Goal: Task Accomplishment & Management: Use online tool/utility

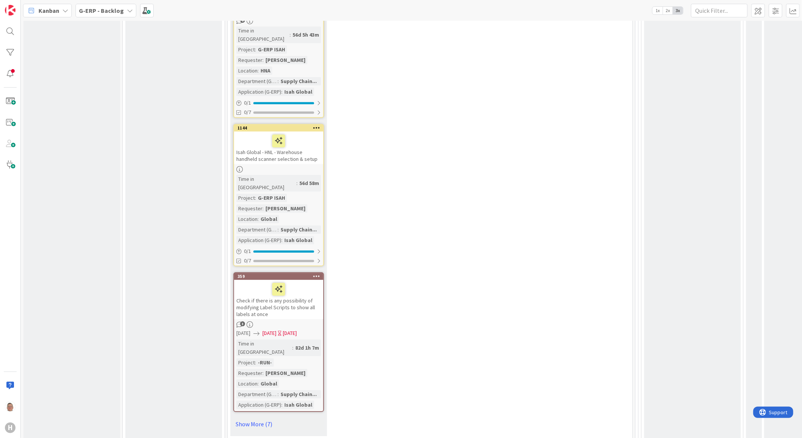
scroll to position [5033, 0]
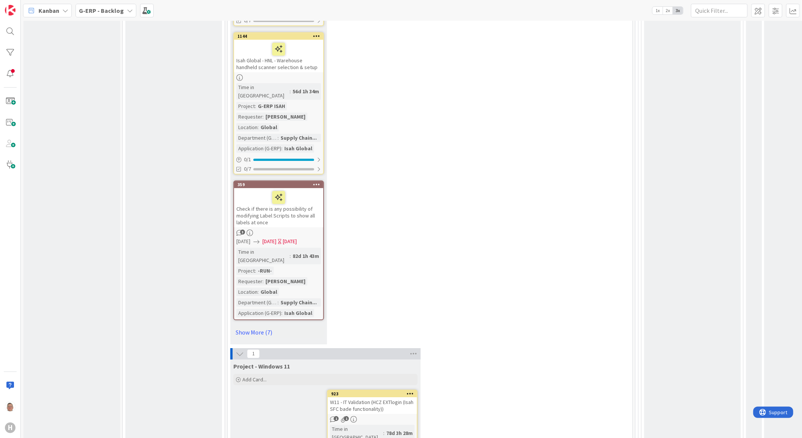
type textarea "x"
type textarea "BFG (LOCATION) - Azure migration check <Application> DEV/TST/ACC/PRD -Template"
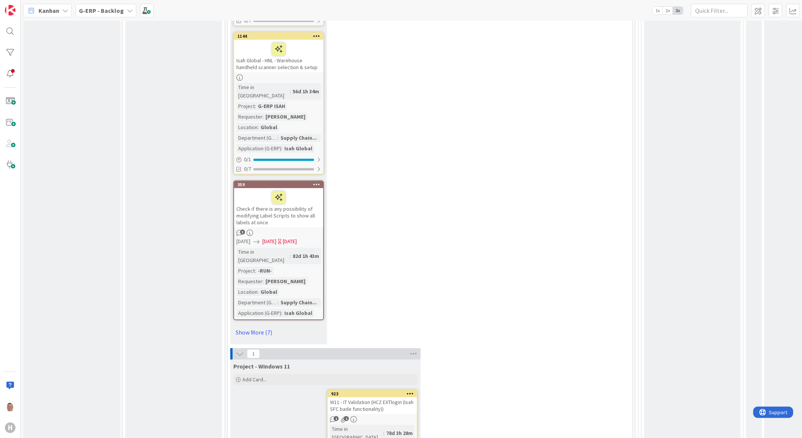
type textarea "x"
type textarea "BFG (S) - Azure migration check <Application> DEV/TST/ACC/PRD -Template"
type textarea "x"
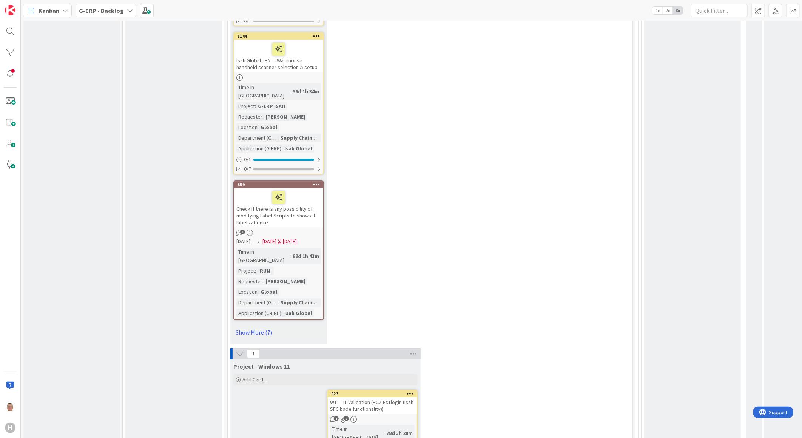
type textarea "BFG (SS) - Azure migration check <Application> DEV/TST/ACC/PRD -Template"
type textarea "x"
type textarea "BFG (SS) - Azure migration check A DEV/TST/ACC/PRD -Template"
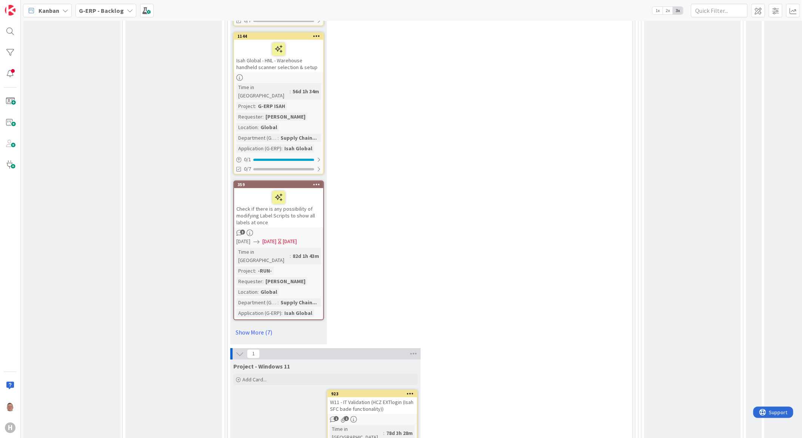
type textarea "x"
type textarea "BFG (SS) - Azure migration check AF DEV/TST/ACC/PRD -Template"
type textarea "x"
type textarea "BFG (SS) - Azure migration check AFA DEV/TST/ACC/PRD -Template"
type textarea "x"
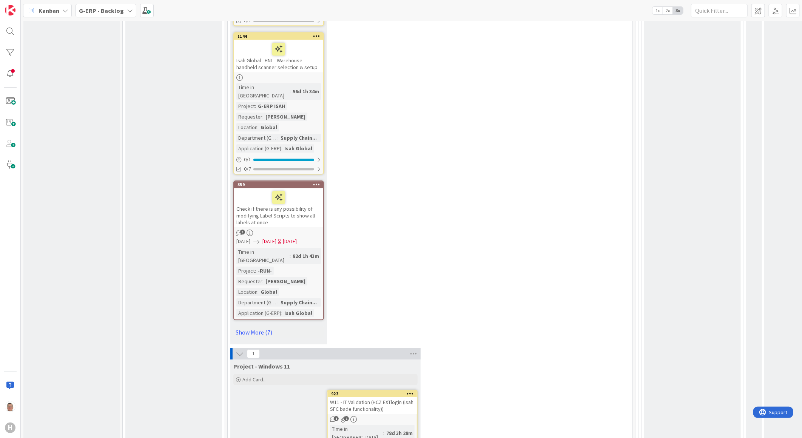
type textarea "BFG (SS) - Azure migration check AFAS DEV/TST/ACC/PRD -Template"
type textarea "x"
type textarea "BFG (SS) - Azure migration check AFAS PRD -Template"
type textarea "x"
type textarea "BFG (SS) - Azure migration check AFAS PRD"
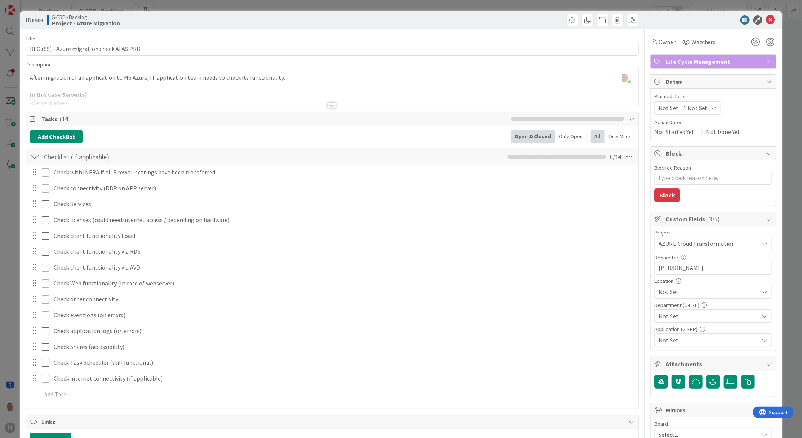
click at [762, 293] on icon at bounding box center [765, 292] width 6 height 6
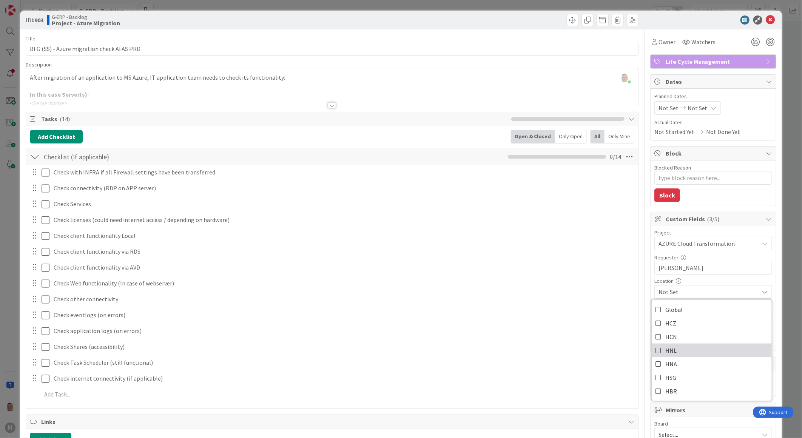
click at [684, 350] on link "HNL" at bounding box center [712, 351] width 120 height 14
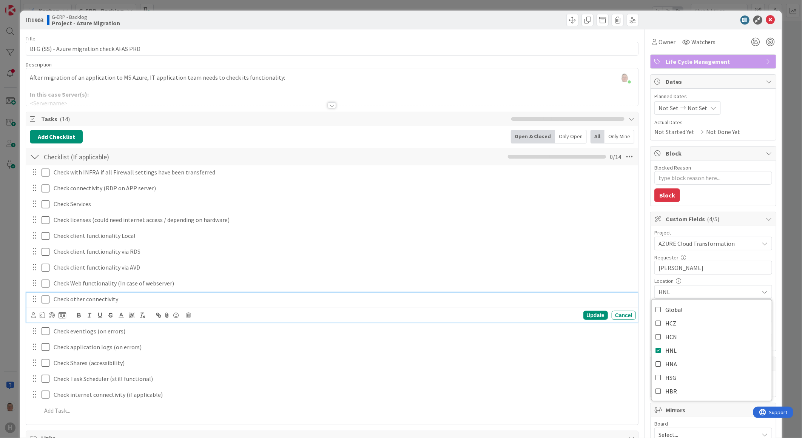
click at [578, 302] on p "Check other connectivity" at bounding box center [343, 299] width 579 height 9
click at [687, 316] on span "Not Set" at bounding box center [708, 315] width 100 height 9
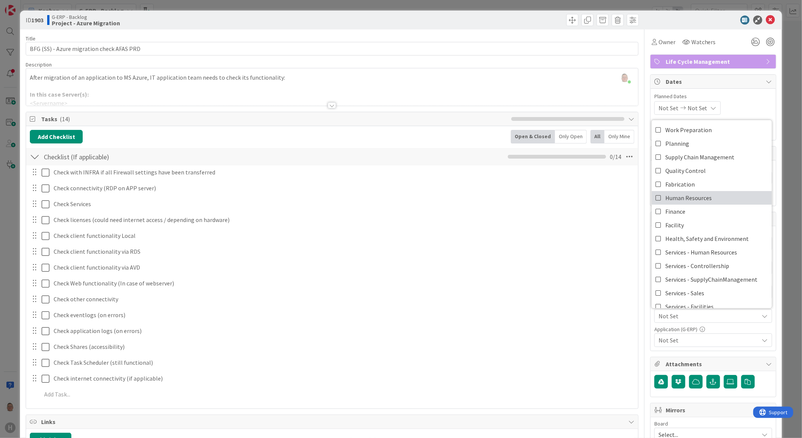
click at [677, 200] on span "Human Resources" at bounding box center [688, 197] width 46 height 11
click at [601, 244] on div "Check with INFRA if all Firewall settings have been transferred Update Cancel C…" at bounding box center [332, 284] width 604 height 239
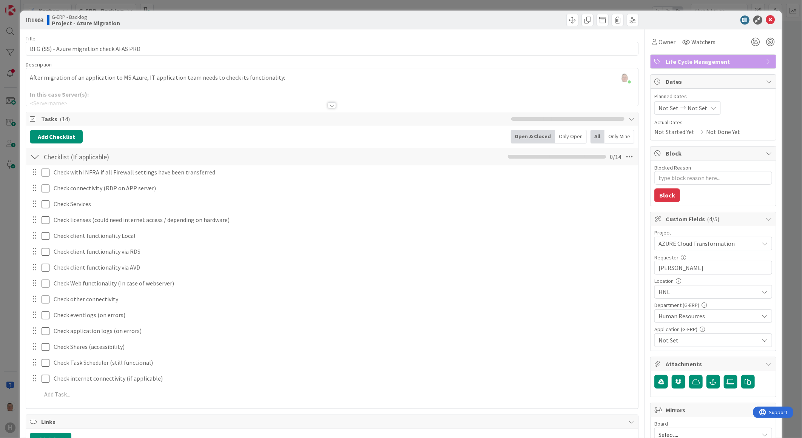
click at [662, 340] on span "Not Set" at bounding box center [708, 340] width 100 height 9
click at [665, 197] on span "AFAS" at bounding box center [671, 194] width 12 height 11
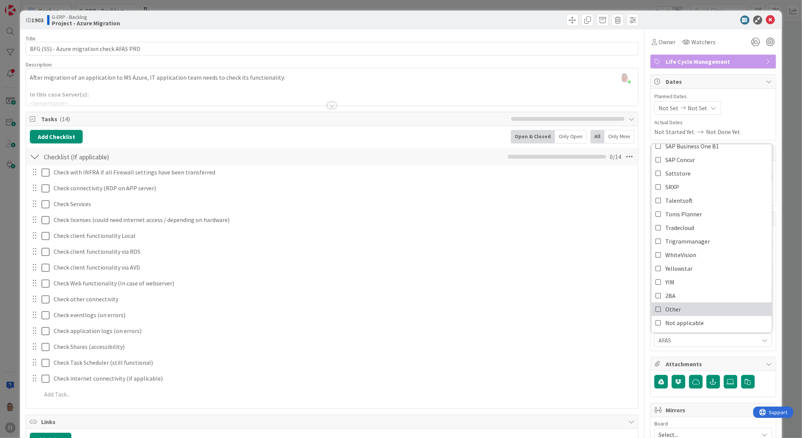
click at [669, 305] on span "Other" at bounding box center [672, 308] width 15 height 11
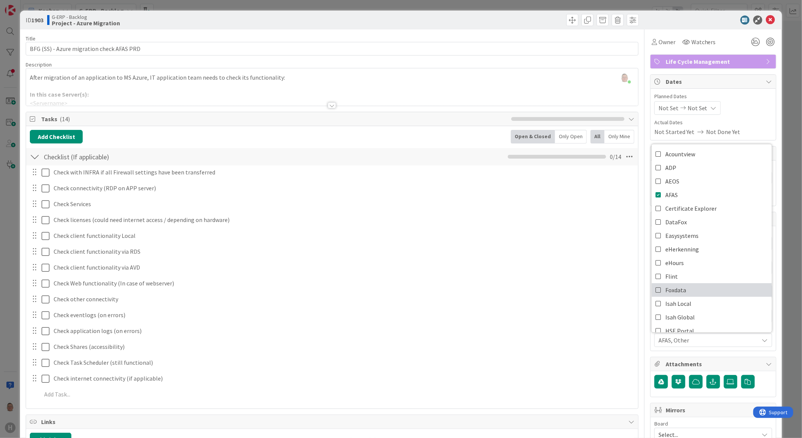
click at [684, 288] on link "Foxdata" at bounding box center [712, 290] width 120 height 14
click at [665, 291] on span "Foxdata" at bounding box center [675, 289] width 21 height 11
click at [670, 223] on span "DataFox" at bounding box center [676, 221] width 22 height 11
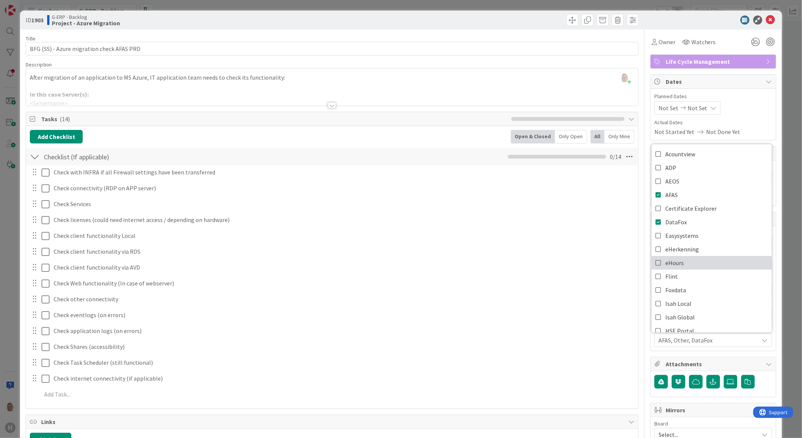
click at [673, 263] on span "eHours" at bounding box center [674, 262] width 18 height 11
type textarea "x"
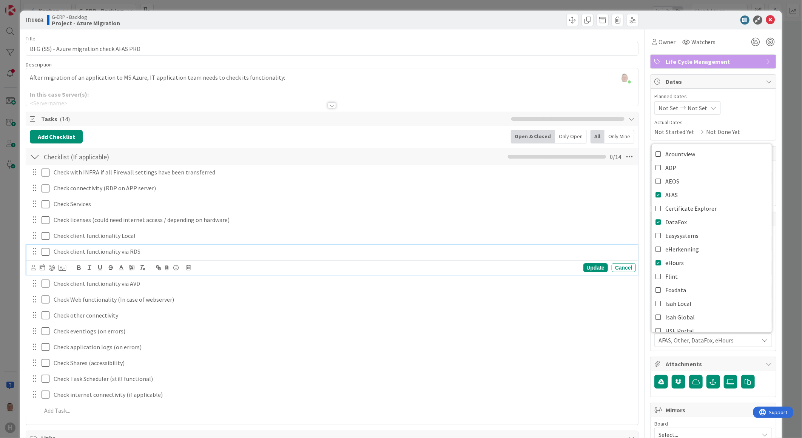
click at [585, 251] on p "Check client functionality via RDS" at bounding box center [343, 251] width 579 height 9
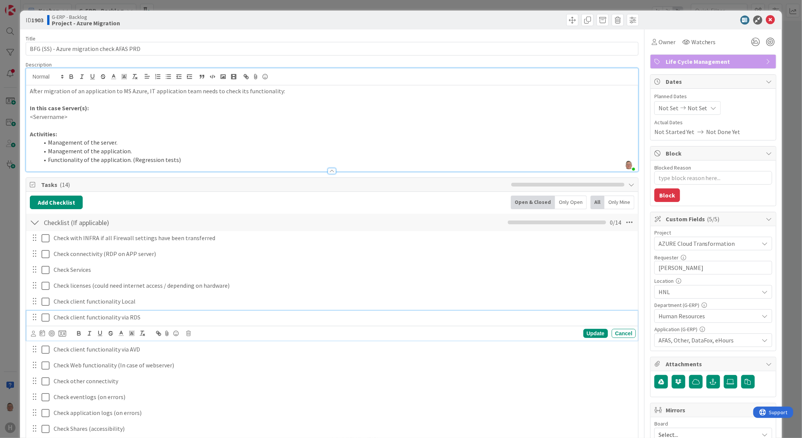
click at [195, 82] on div "[PERSON_NAME] just joined After migration of an application to MS Azure, IT app…" at bounding box center [332, 119] width 612 height 103
click at [679, 341] on span "AFAS, Other, DataFox, eHours" at bounding box center [708, 340] width 100 height 9
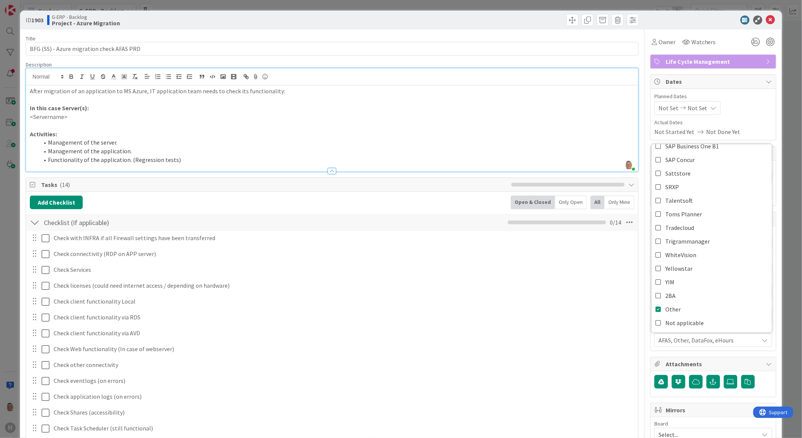
scroll to position [42, 0]
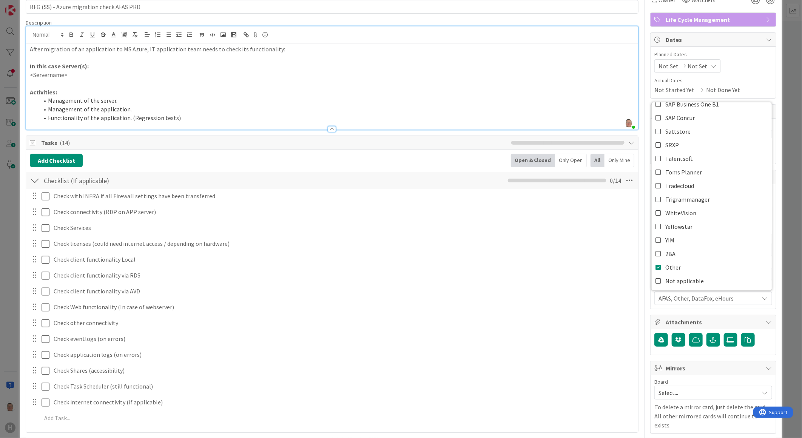
drag, startPoint x: 330, startPoint y: 76, endPoint x: 292, endPoint y: 70, distance: 37.9
click at [330, 76] on p "<Servername>" at bounding box center [332, 75] width 604 height 9
click at [78, 74] on p "<Servername>" at bounding box center [332, 75] width 604 height 9
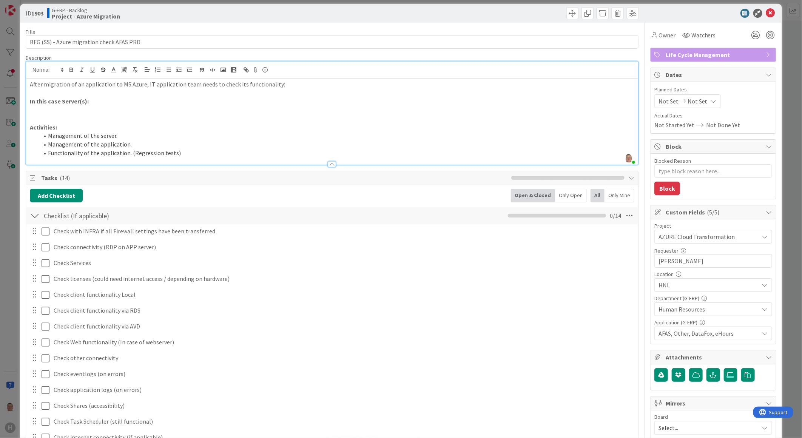
scroll to position [0, 0]
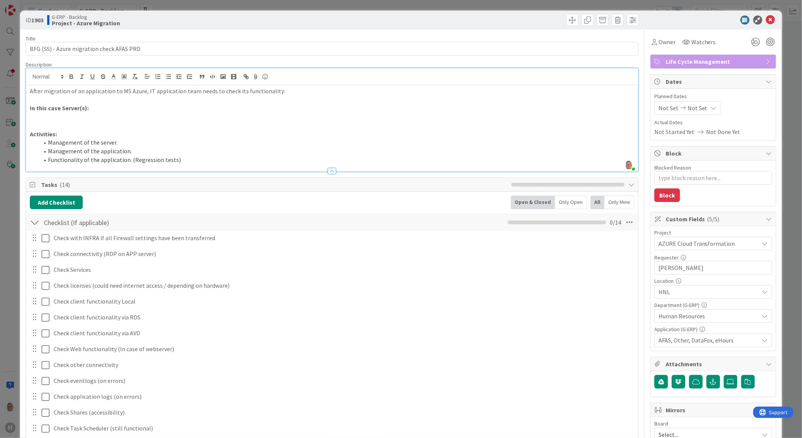
click at [65, 118] on p at bounding box center [332, 116] width 604 height 9
type textarea "x"
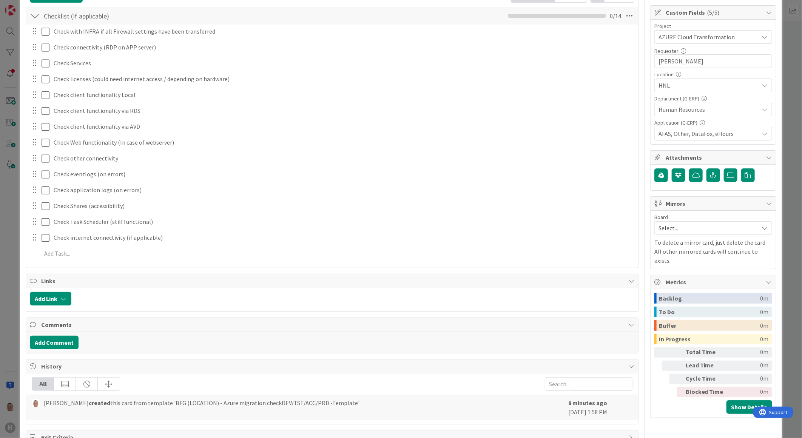
scroll to position [209, 0]
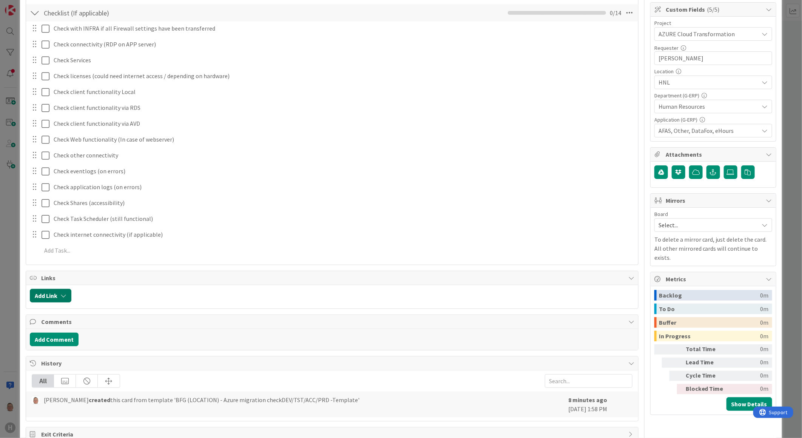
click at [59, 298] on button "Add Link" at bounding box center [51, 296] width 42 height 14
click at [49, 360] on input "text" at bounding box center [87, 360] width 106 height 14
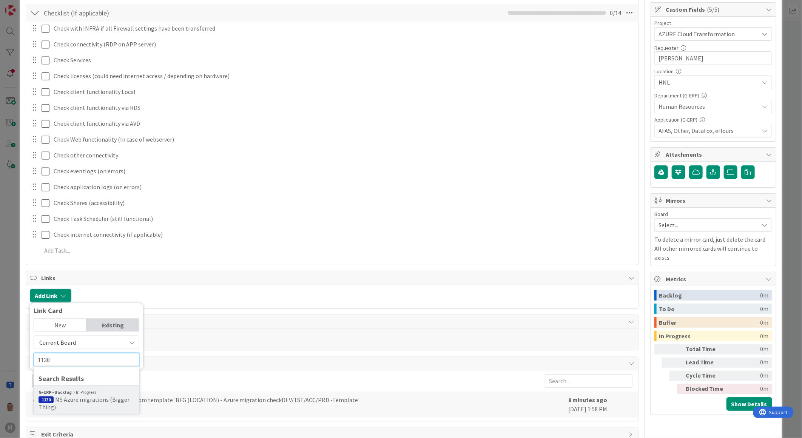
type input "1130"
click at [89, 403] on span "MS Azure migrations (Bigger Thing)" at bounding box center [84, 403] width 91 height 15
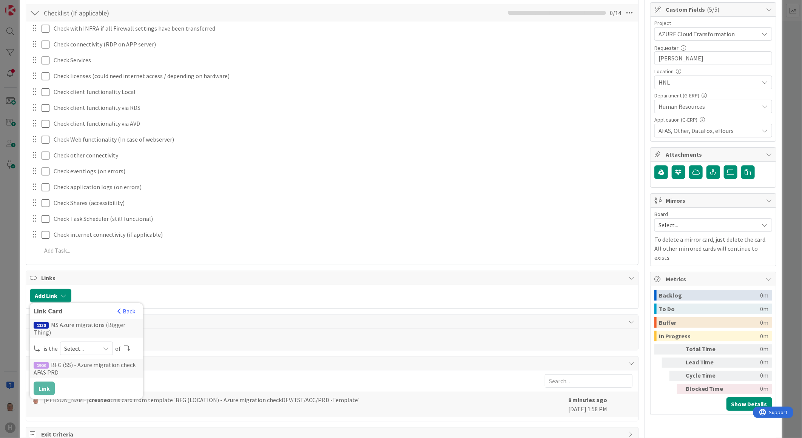
click at [80, 343] on span "Select..." at bounding box center [80, 348] width 32 height 11
click at [85, 360] on span "parent" at bounding box center [126, 365] width 85 height 11
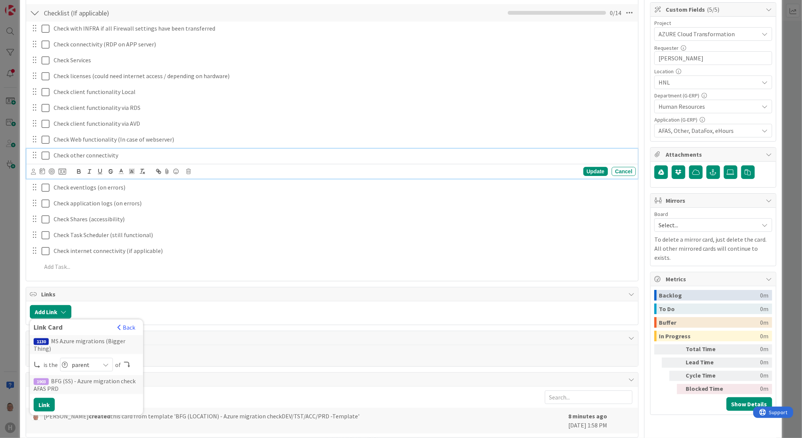
click at [333, 149] on div "Check other connectivity" at bounding box center [343, 155] width 585 height 13
click at [53, 312] on button "Add Link" at bounding box center [51, 312] width 42 height 14
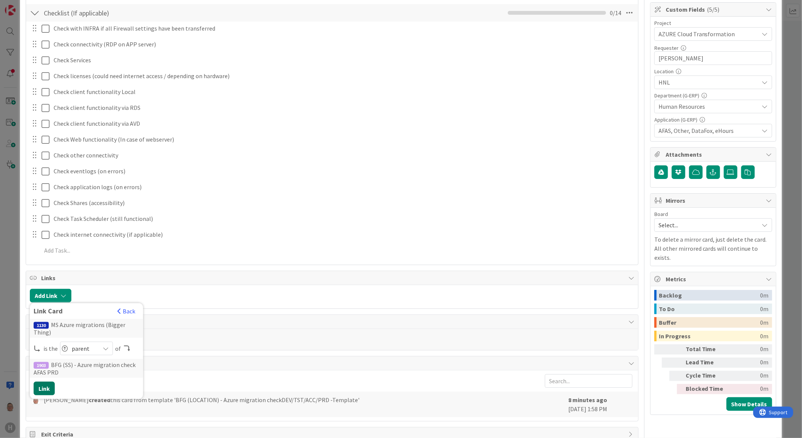
click at [46, 386] on button "Link" at bounding box center [44, 389] width 21 height 14
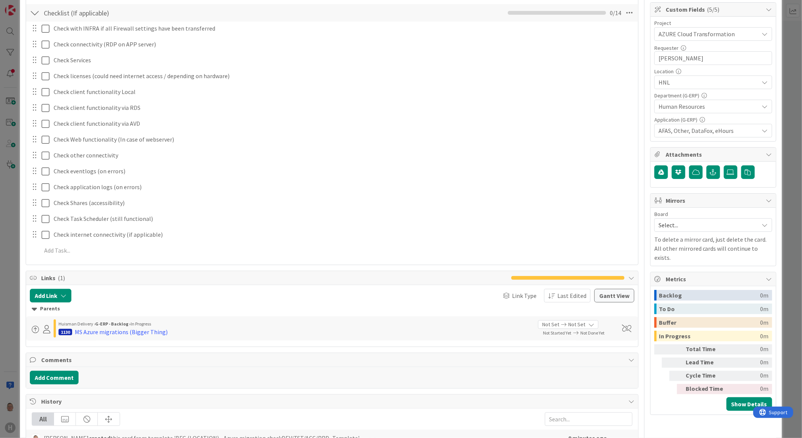
scroll to position [0, 0]
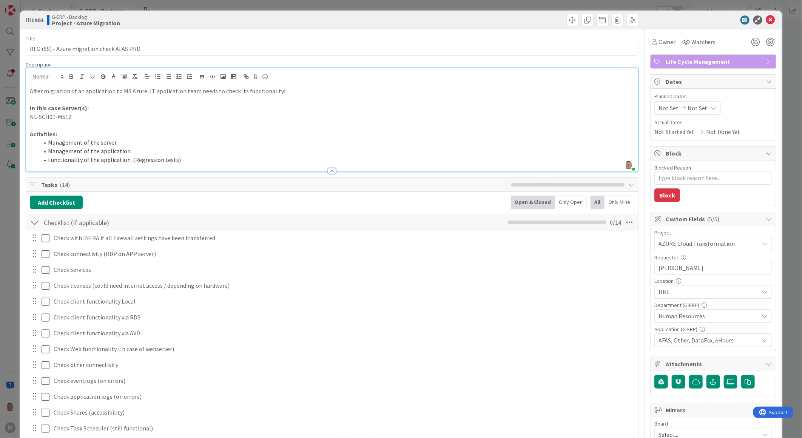
click at [201, 162] on li "Functionality of the application. (Regression tests)" at bounding box center [336, 160] width 595 height 9
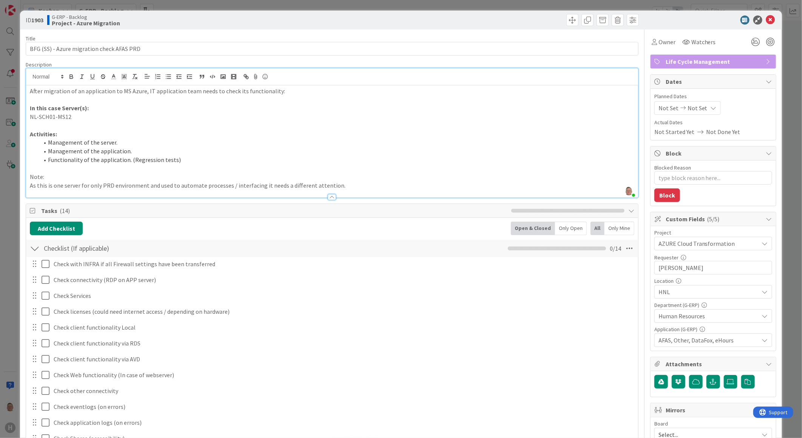
click at [55, 179] on p "Note:" at bounding box center [332, 177] width 604 height 9
drag, startPoint x: 54, startPoint y: 179, endPoint x: 15, endPoint y: 177, distance: 39.3
click at [15, 177] on div "ID 1903 G-ERP - Backlog Project - Azure Migration Title 41 / 128 BFG (SS) - Azu…" at bounding box center [401, 219] width 802 height 438
click at [72, 77] on icon "button" at bounding box center [71, 78] width 3 height 2
click at [343, 188] on p "As this is one server for only PRD environment and used to automate processes /…" at bounding box center [332, 185] width 604 height 9
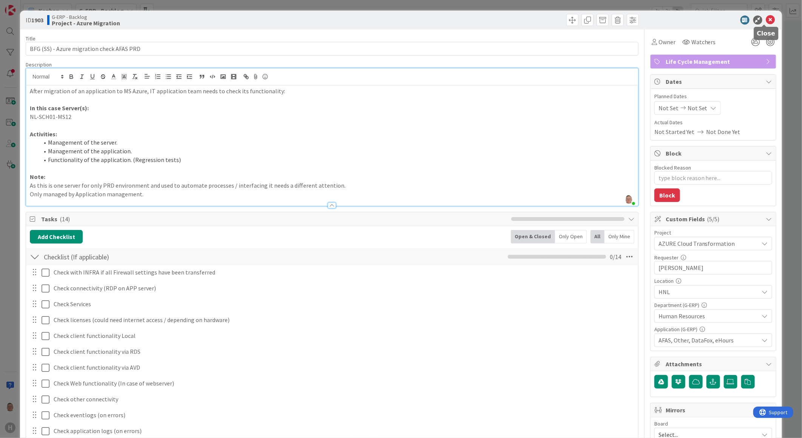
click at [766, 20] on icon at bounding box center [770, 19] width 9 height 9
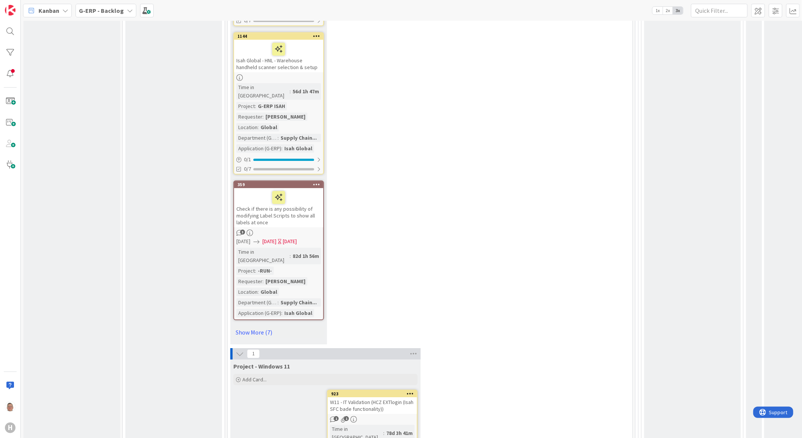
scroll to position [461, 0]
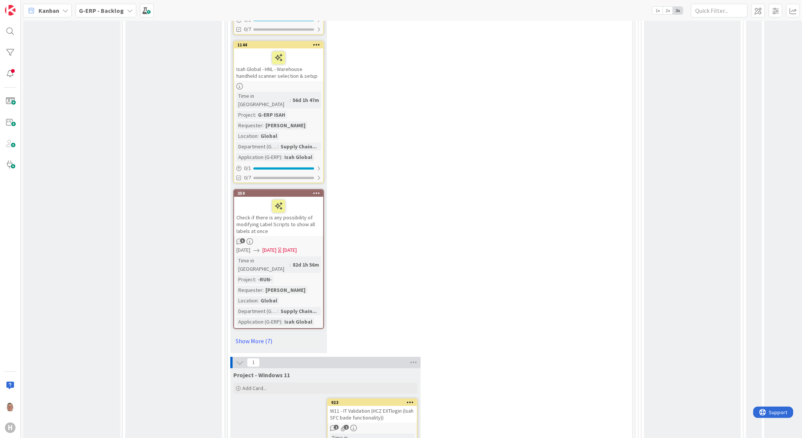
scroll to position [4991, 0]
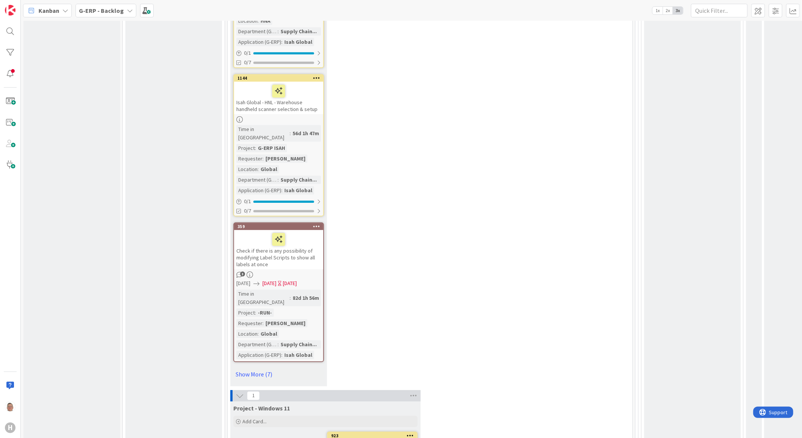
click at [113, 11] on b "G-ERP - Backlog" at bounding box center [101, 11] width 45 height 8
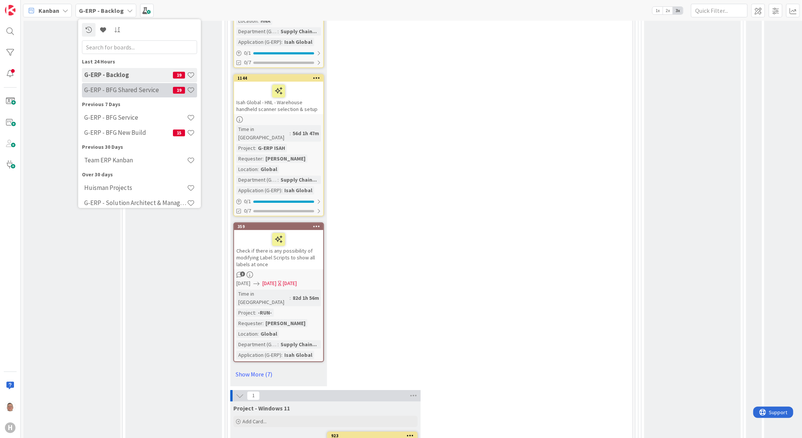
click at [118, 88] on h4 "G-ERP - BFG Shared Service" at bounding box center [128, 90] width 89 height 8
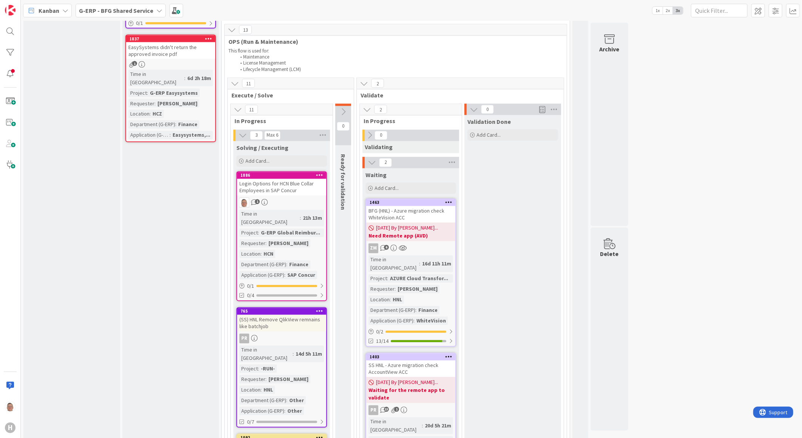
scroll to position [797, 0]
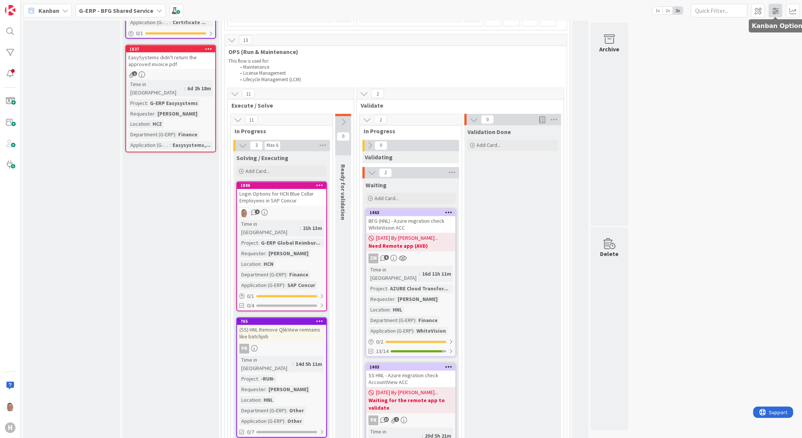
click at [774, 9] on span at bounding box center [776, 11] width 14 height 14
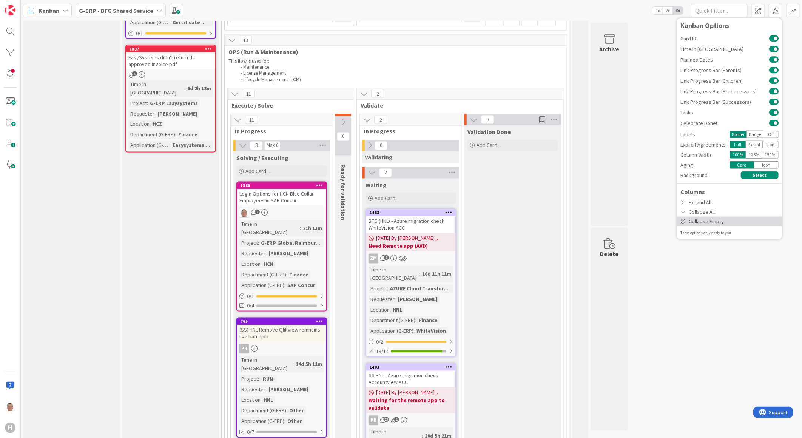
click at [713, 220] on div "Collapse Empty" at bounding box center [729, 220] width 106 height 9
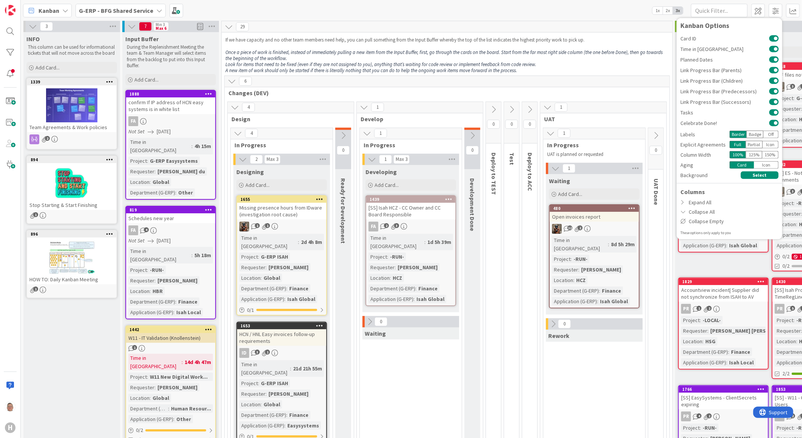
scroll to position [0, 0]
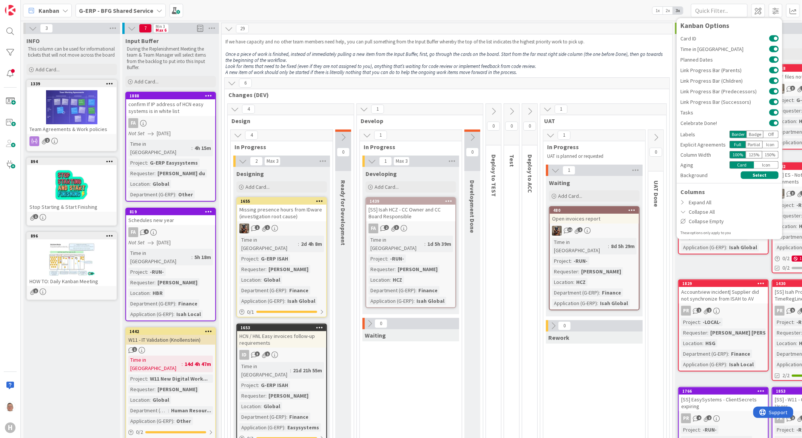
click at [143, 8] on b "G-ERP - BFG Shared Service" at bounding box center [116, 11] width 74 height 8
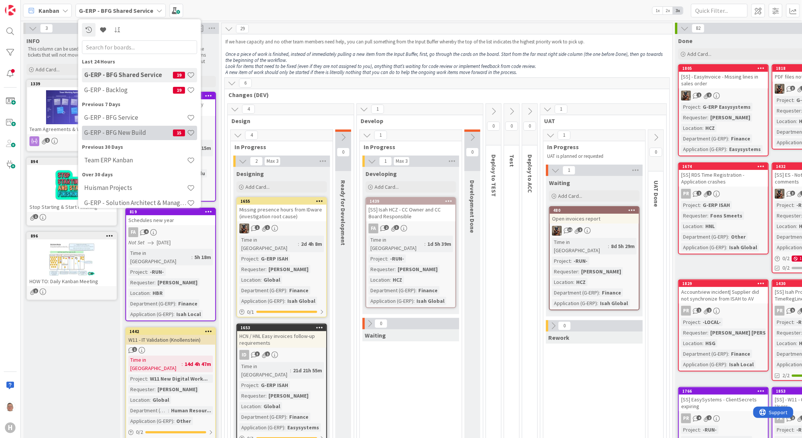
click at [122, 131] on h4 "G-ERP - BFG New Build" at bounding box center [128, 133] width 89 height 8
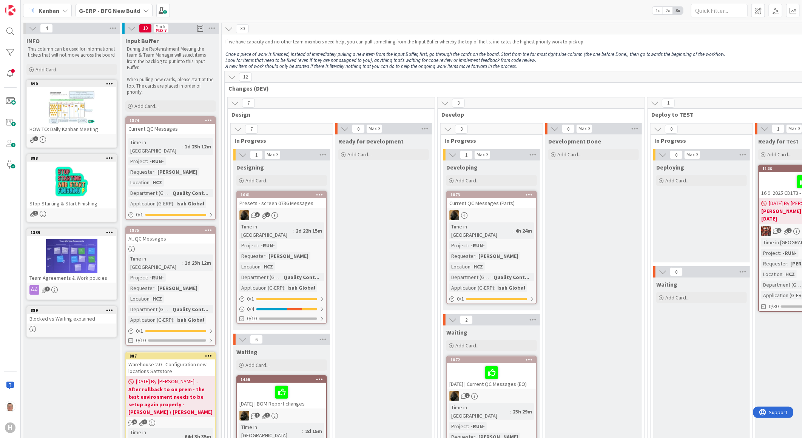
click at [99, 9] on b "G-ERP - BFG New Build" at bounding box center [109, 11] width 61 height 8
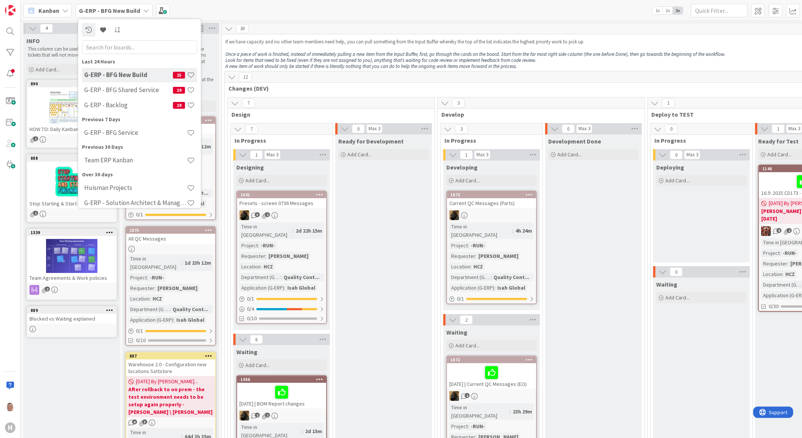
click at [116, 74] on h4 "G-ERP - BFG New Build" at bounding box center [128, 75] width 89 height 8
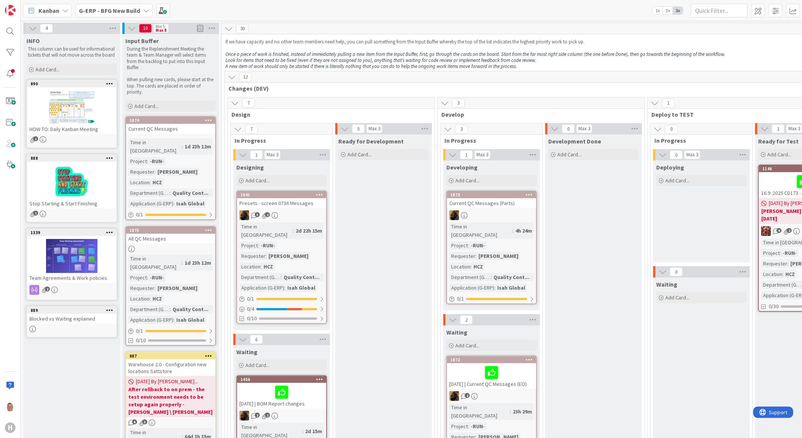
click at [122, 13] on b "G-ERP - BFG New Build" at bounding box center [109, 11] width 61 height 8
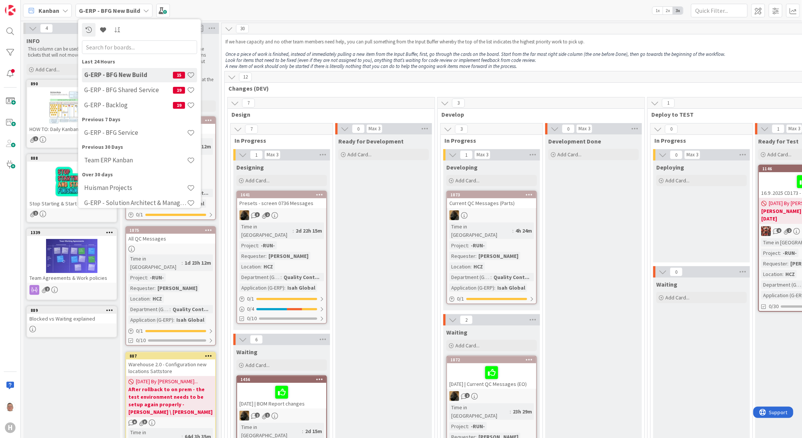
click at [114, 103] on h4 "G-ERP - Backlog" at bounding box center [128, 105] width 89 height 8
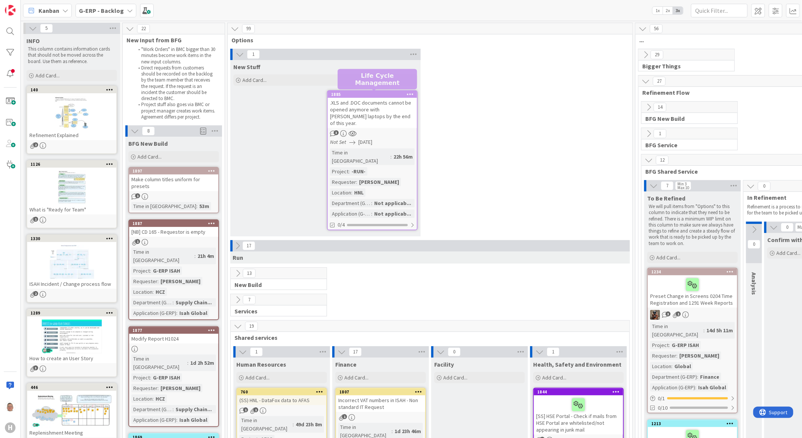
click at [372, 96] on div "1885" at bounding box center [374, 94] width 86 height 5
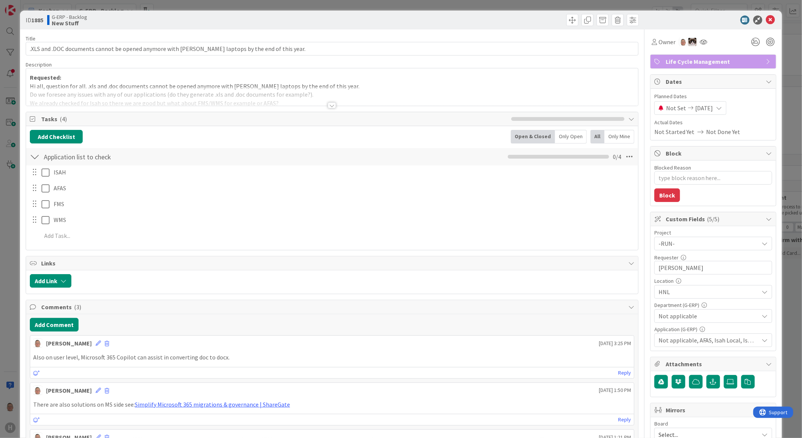
click at [328, 103] on div at bounding box center [332, 105] width 8 height 6
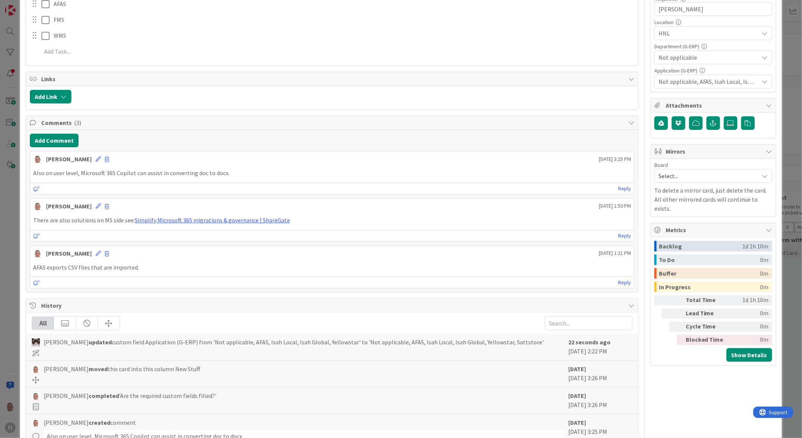
scroll to position [60, 0]
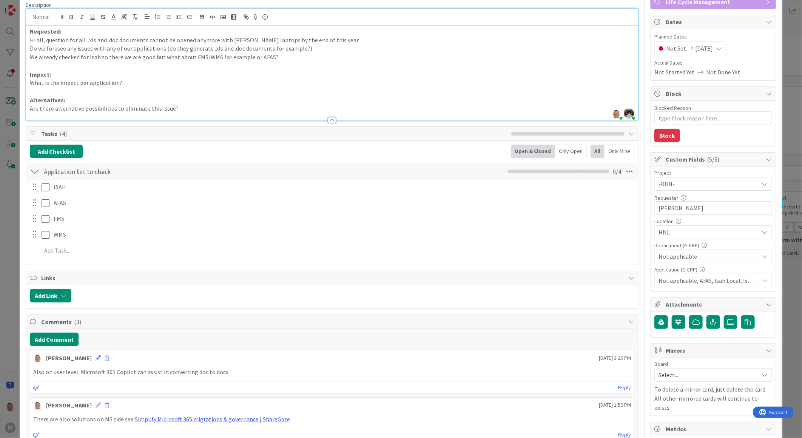
click at [329, 120] on div at bounding box center [332, 120] width 8 height 6
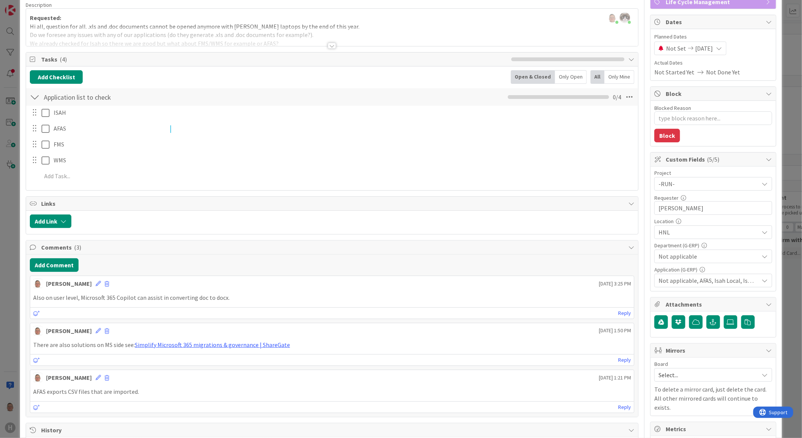
click at [329, 44] on div at bounding box center [332, 46] width 8 height 6
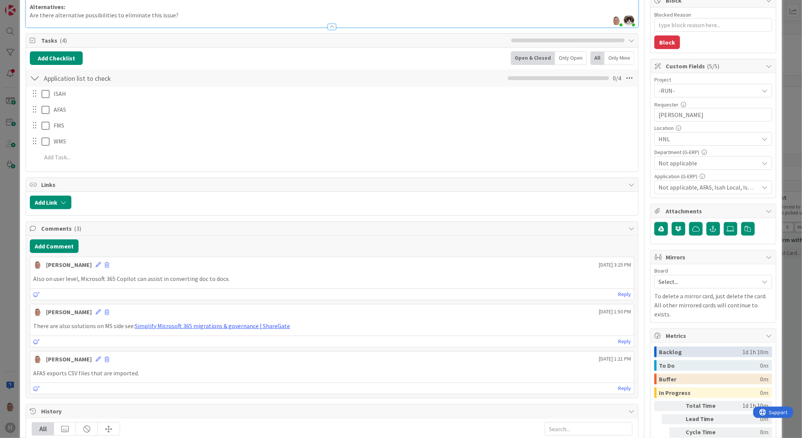
scroll to position [168, 0]
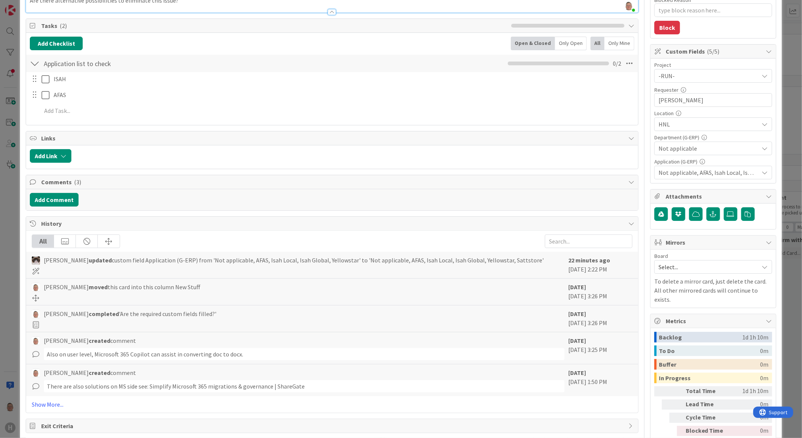
type textarea "x"
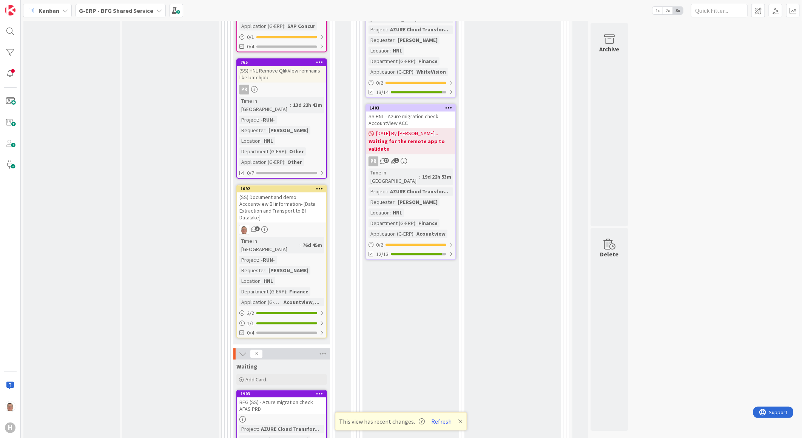
scroll to position [1090, 0]
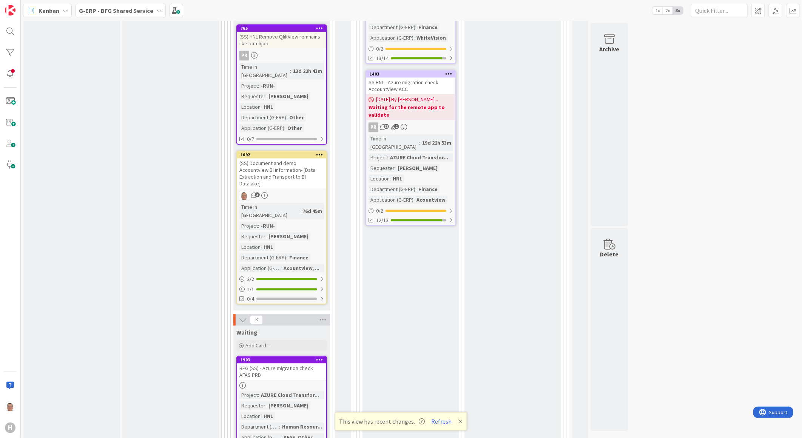
click at [240, 316] on icon at bounding box center [243, 320] width 8 height 8
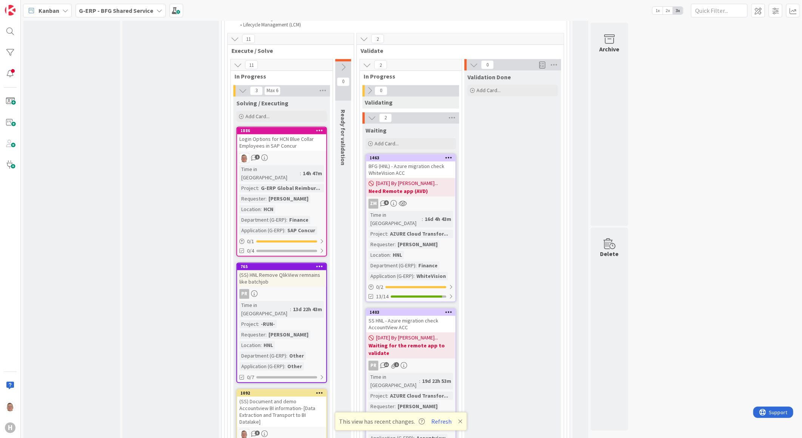
scroll to position [839, 0]
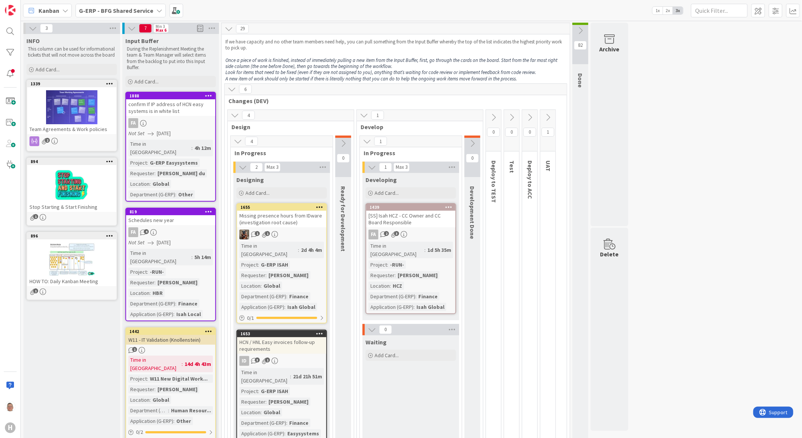
click at [233, 91] on icon at bounding box center [232, 89] width 8 height 8
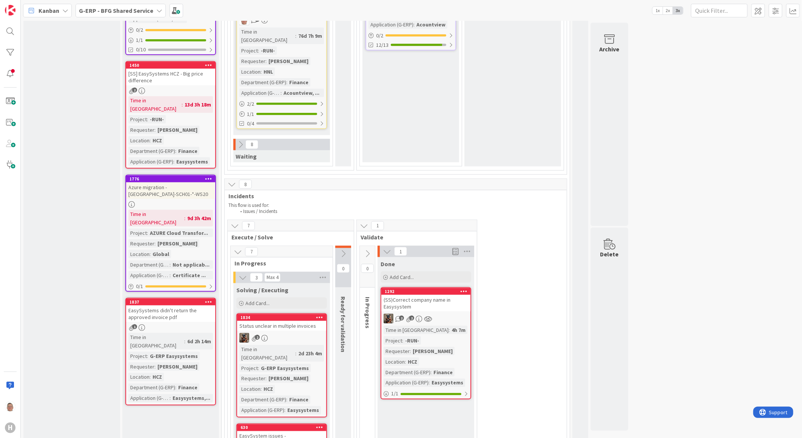
scroll to position [545, 0]
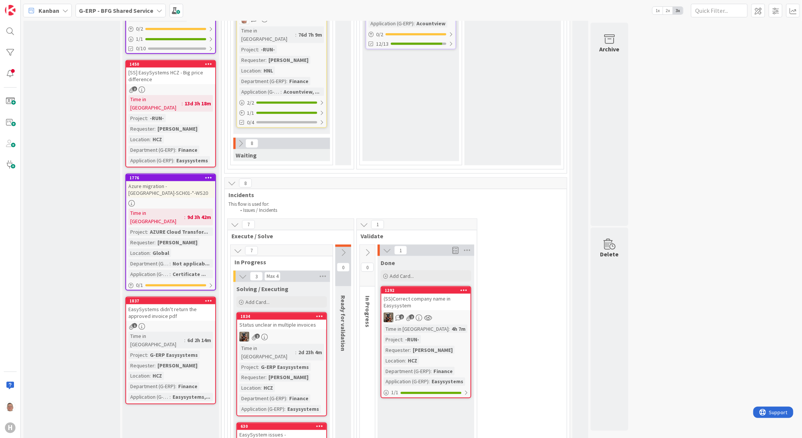
click at [232, 179] on icon at bounding box center [232, 183] width 8 height 8
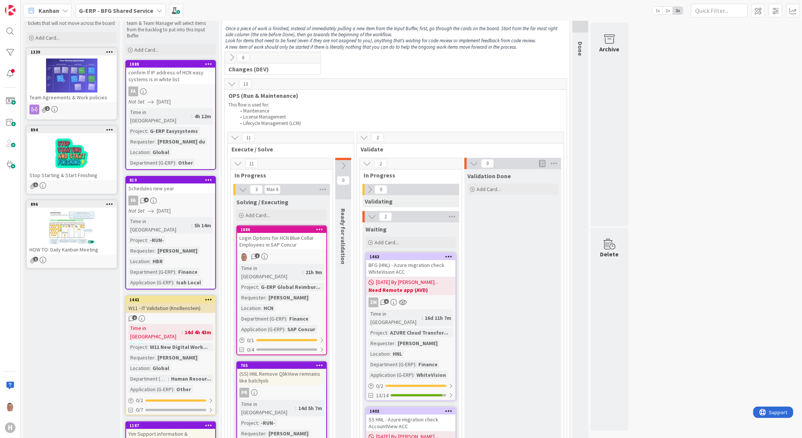
scroll to position [0, 0]
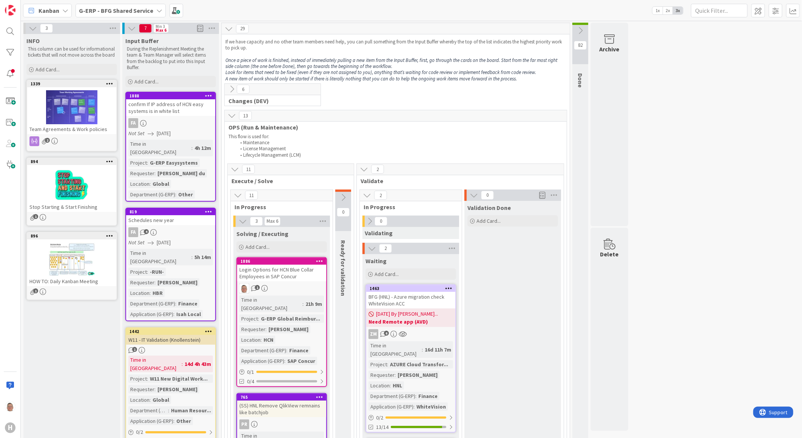
click at [232, 112] on icon at bounding box center [232, 115] width 8 height 8
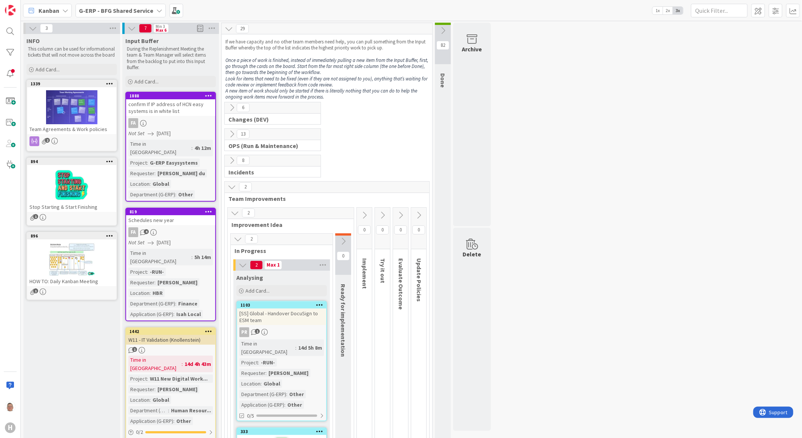
click at [231, 107] on icon at bounding box center [232, 107] width 8 height 8
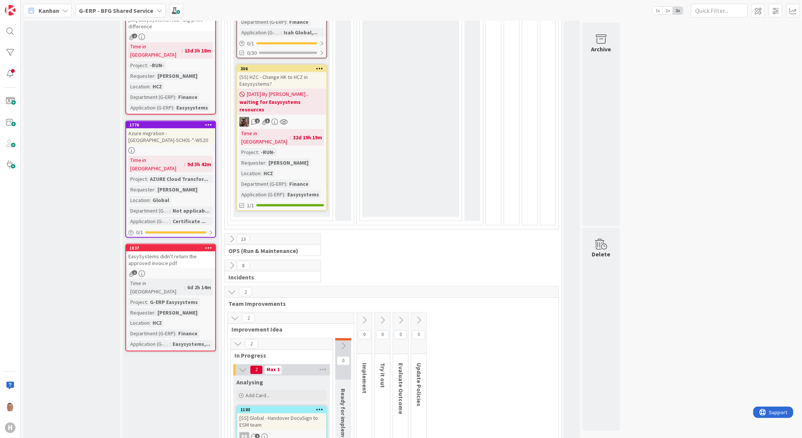
scroll to position [629, 0]
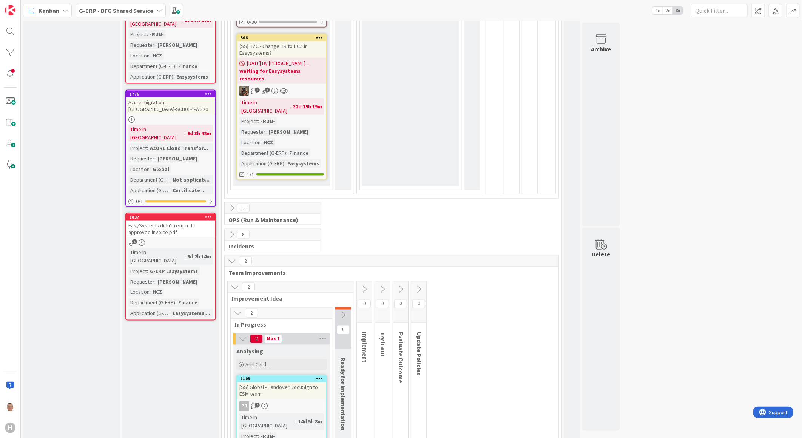
click at [232, 204] on icon at bounding box center [232, 208] width 8 height 8
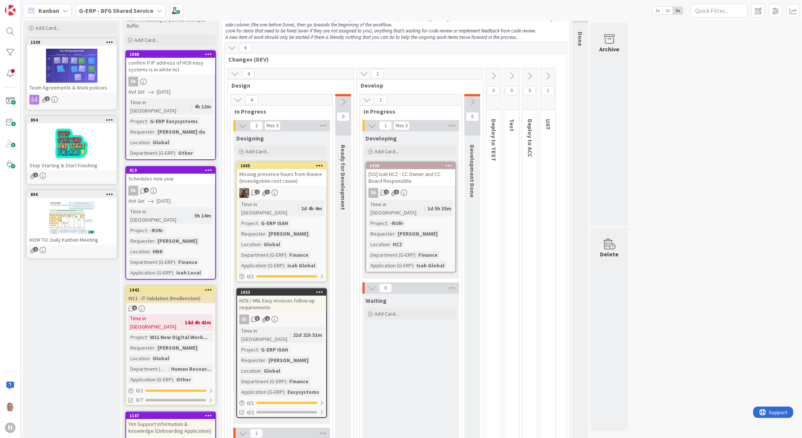
scroll to position [28, 0]
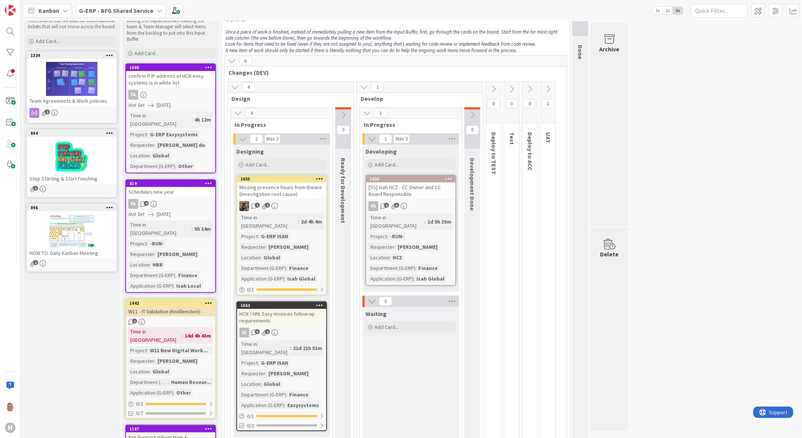
click at [134, 12] on b "G-ERP - BFG Shared Service" at bounding box center [116, 11] width 74 height 8
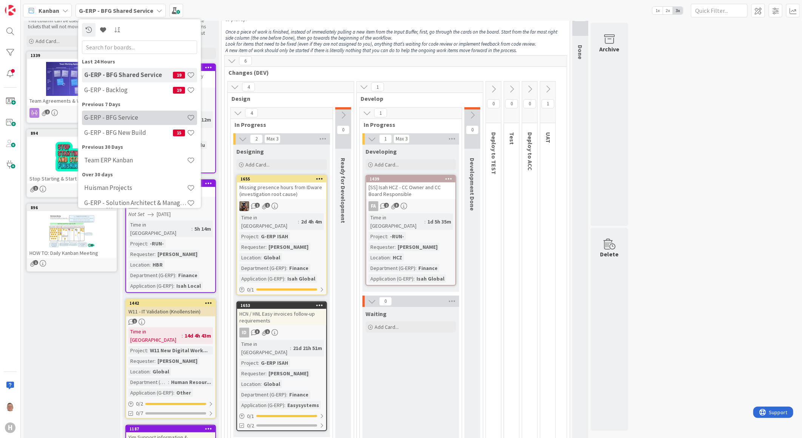
click at [125, 116] on h4 "G-ERP - BFG Service" at bounding box center [135, 118] width 103 height 8
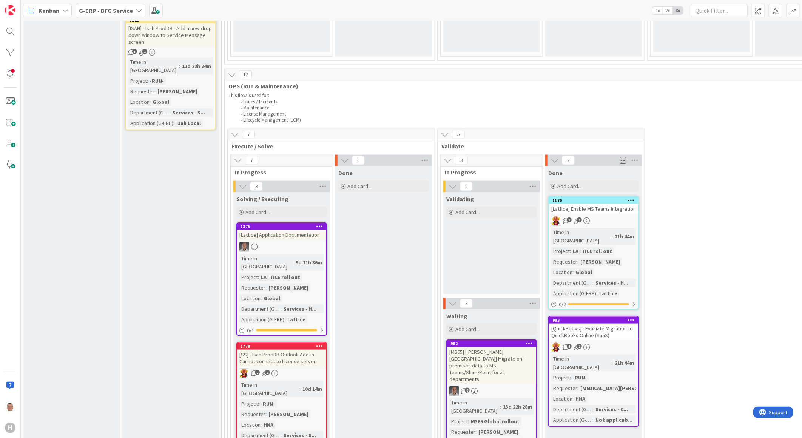
scroll to position [126, 0]
